Goal: Information Seeking & Learning: Stay updated

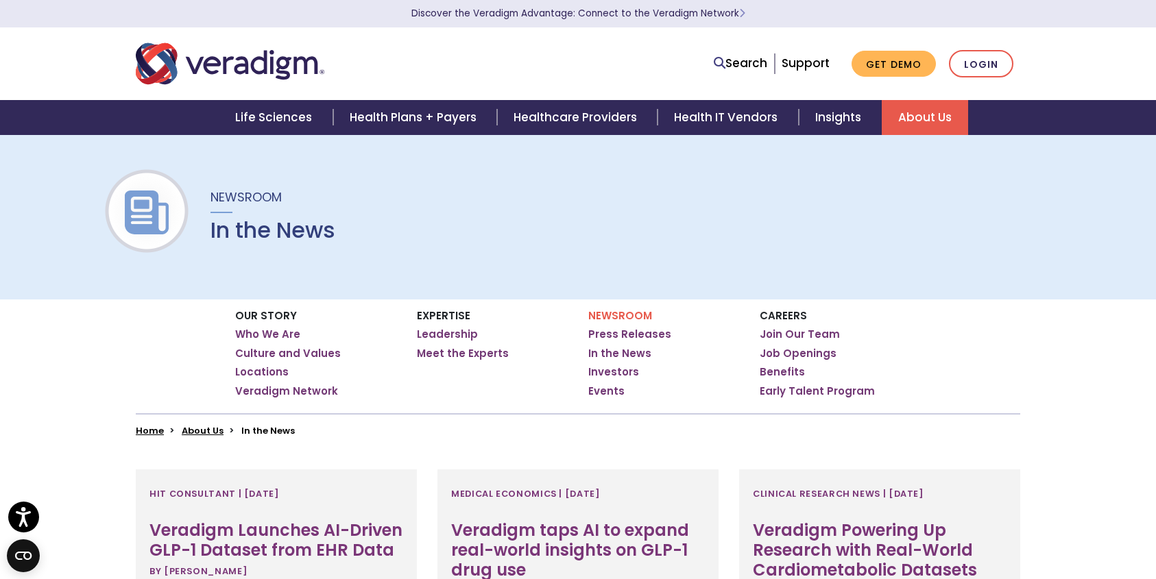
scroll to position [3, 0]
click at [607, 330] on link "Press Releases" at bounding box center [629, 334] width 83 height 14
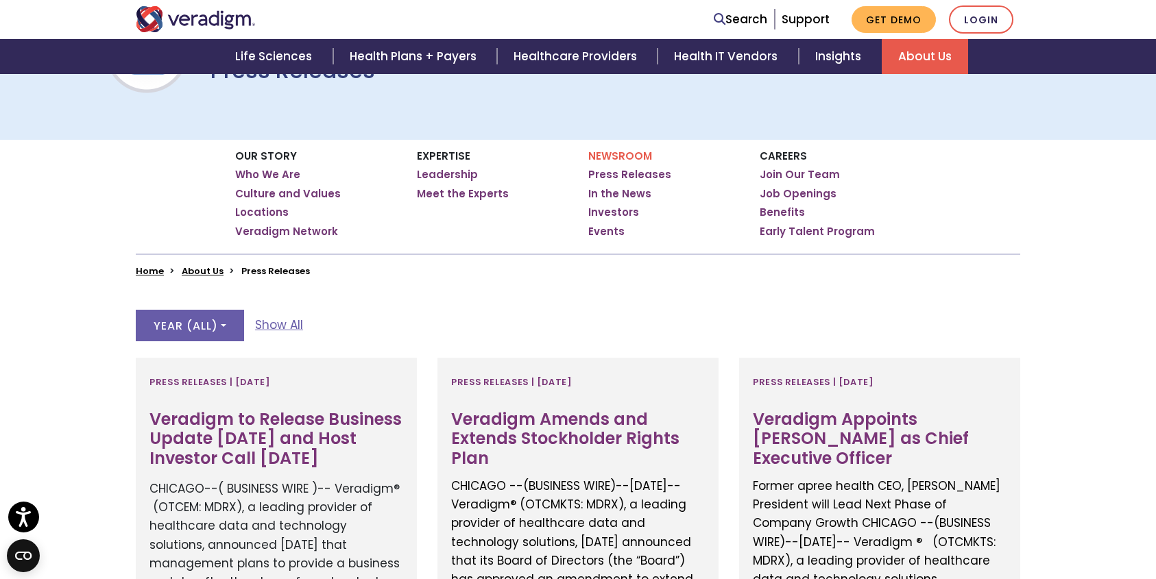
scroll to position [333, 0]
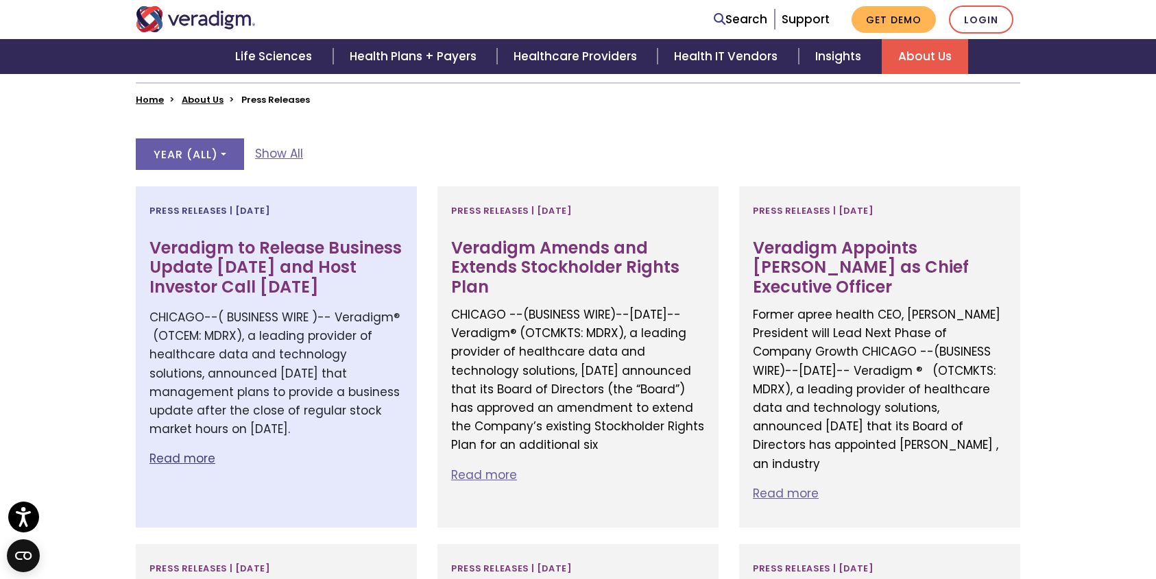
click at [328, 275] on h3 "Veradigm to Release Business Update September 30th and Host Investor Call Octob…" at bounding box center [276, 268] width 254 height 59
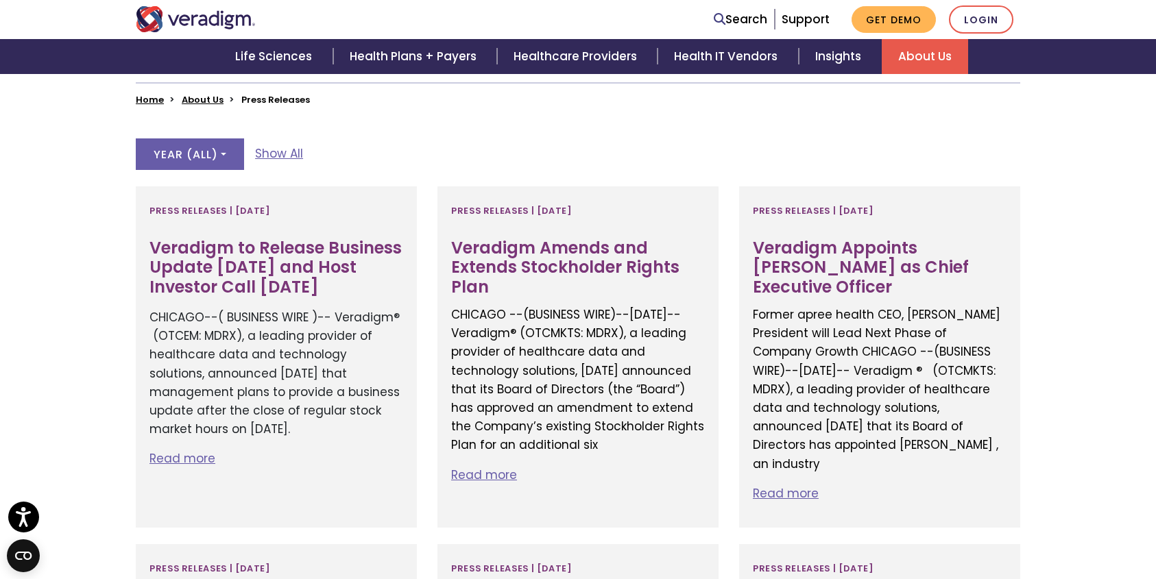
click at [212, 97] on link "About Us" at bounding box center [203, 99] width 42 height 13
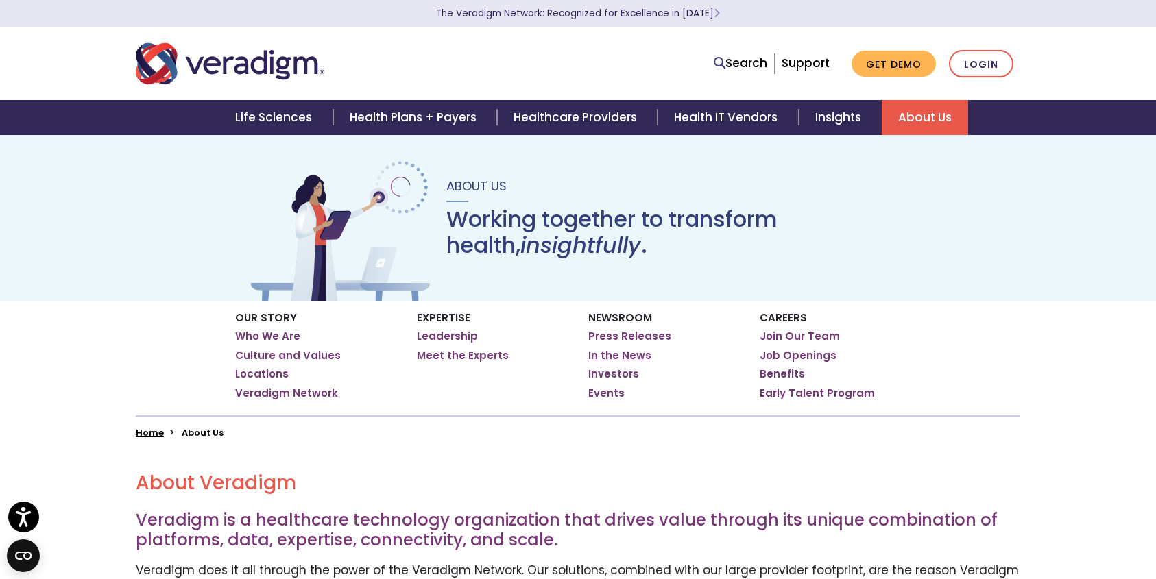
click at [635, 359] on link "In the News" at bounding box center [619, 356] width 63 height 14
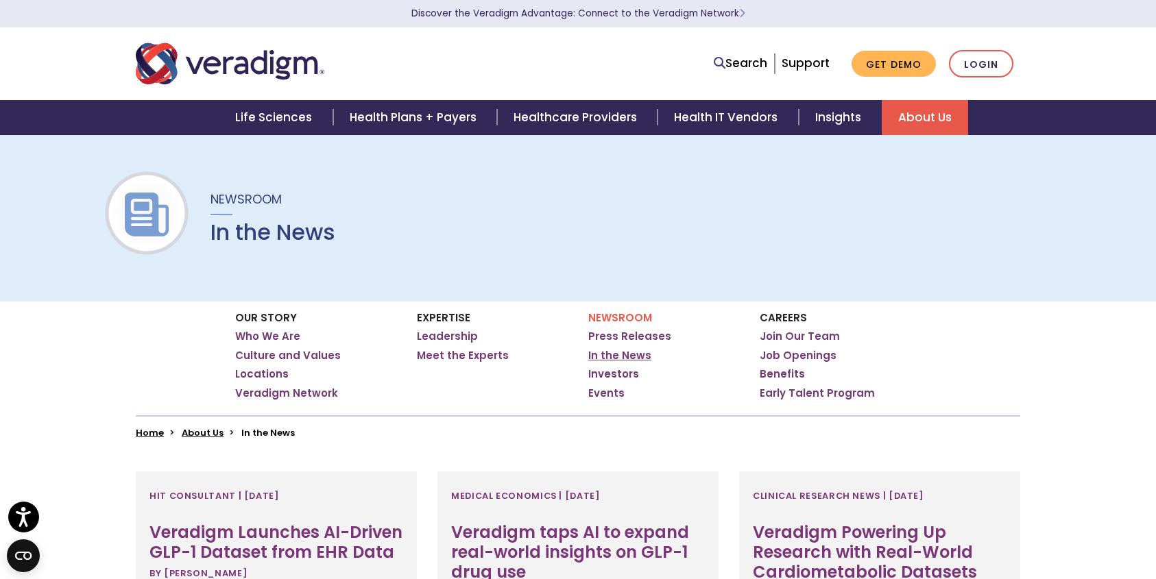
scroll to position [3, 0]
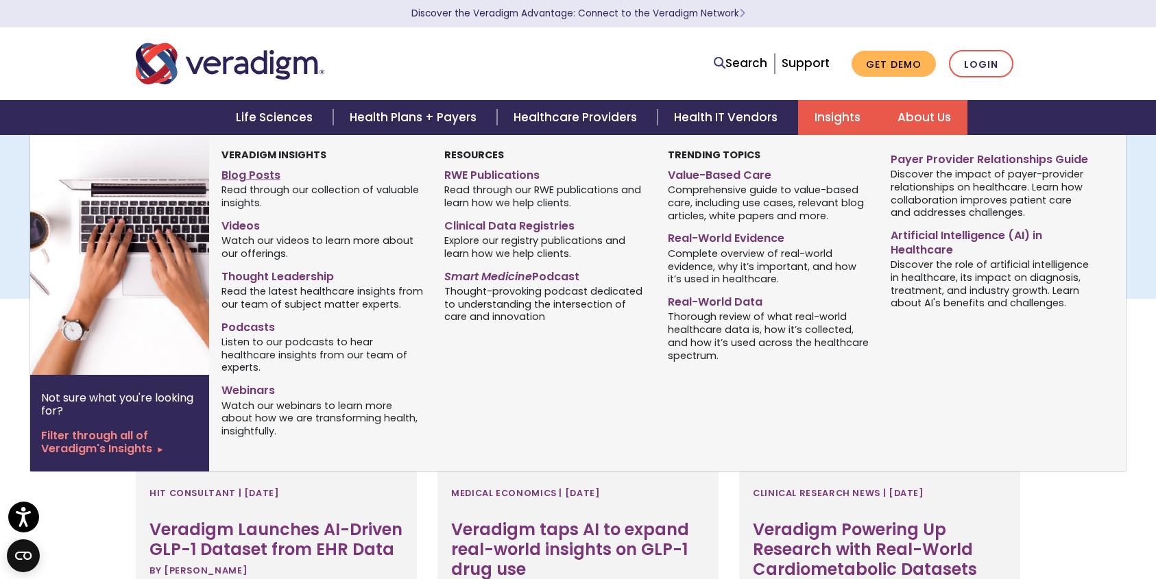
click at [237, 178] on link "Blog Posts" at bounding box center [322, 173] width 202 height 20
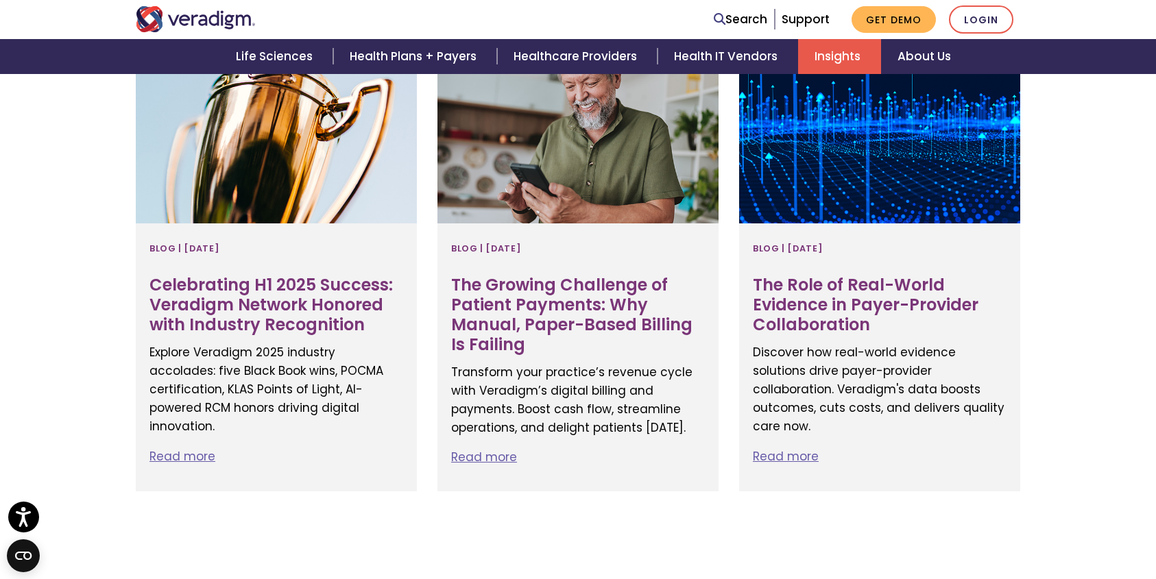
scroll to position [635, 0]
